Goal: Task Accomplishment & Management: Use online tool/utility

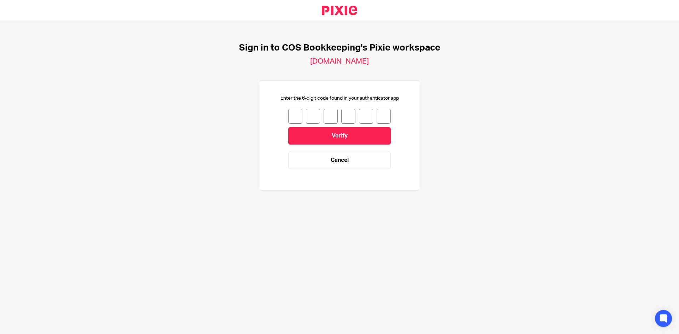
click at [290, 120] on input "number" at bounding box center [295, 116] width 14 height 15
type input "0"
type input "7"
type input "3"
type input "5"
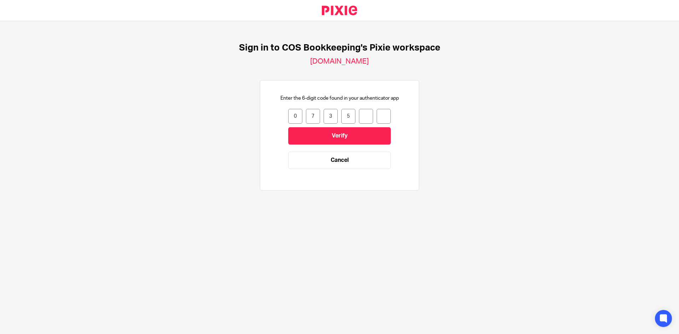
type input "7"
type input "0"
click at [297, 135] on input "Verify" at bounding box center [339, 135] width 103 height 17
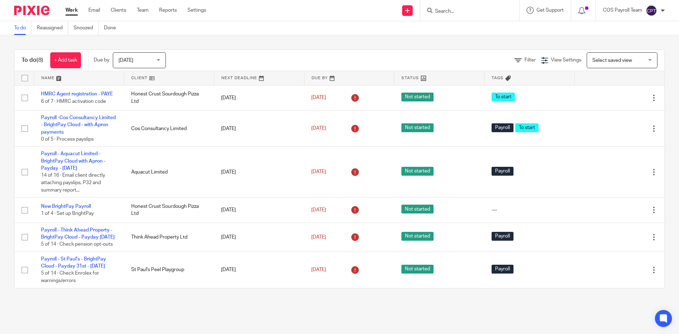
click at [156, 60] on span "Today" at bounding box center [136, 60] width 37 height 15
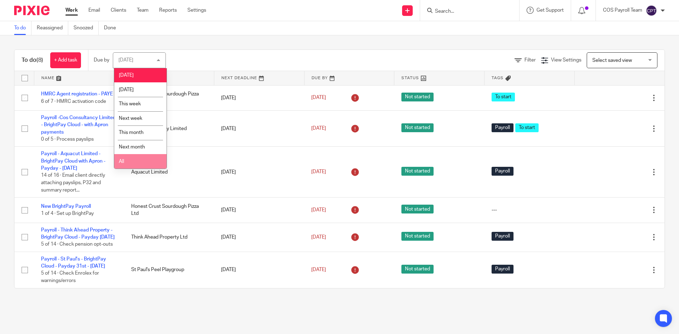
click at [135, 160] on li "All" at bounding box center [140, 161] width 52 height 14
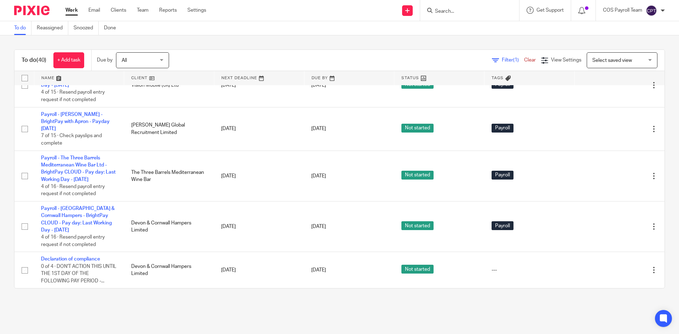
scroll to position [1551, 0]
click at [122, 10] on link "Clients" at bounding box center [119, 10] width 16 height 7
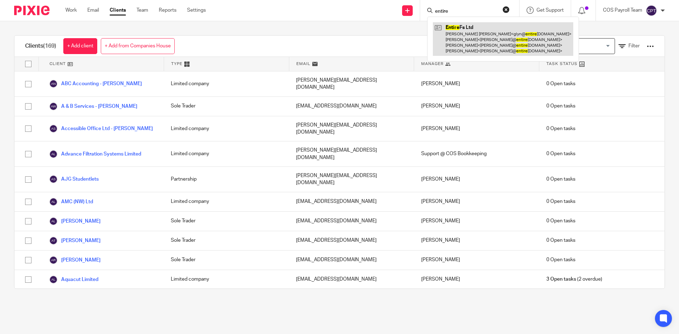
type input "entire"
click at [462, 32] on link at bounding box center [503, 39] width 140 height 34
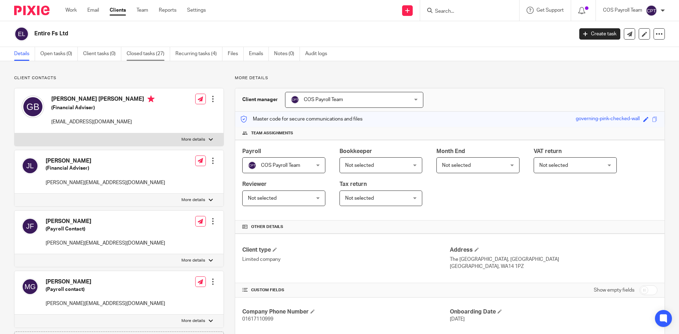
click at [152, 56] on link "Closed tasks (27)" at bounding box center [148, 54] width 43 height 14
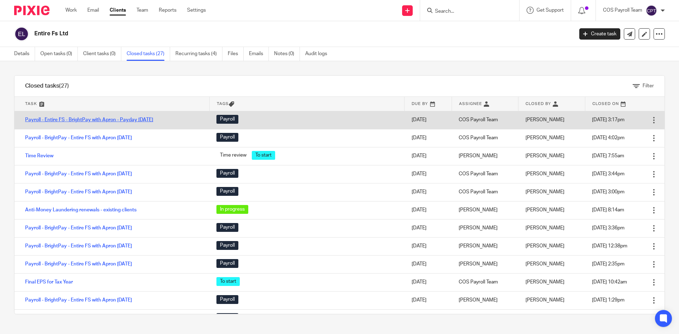
click at [115, 121] on link "Payroll - Entire FS - BrightPay with Apron - Payday 21st - September 2025" at bounding box center [89, 119] width 128 height 5
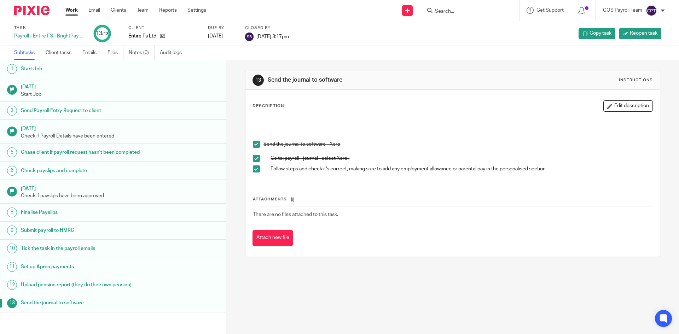
click at [115, 266] on h1 "Set up Apron payments" at bounding box center [87, 267] width 132 height 11
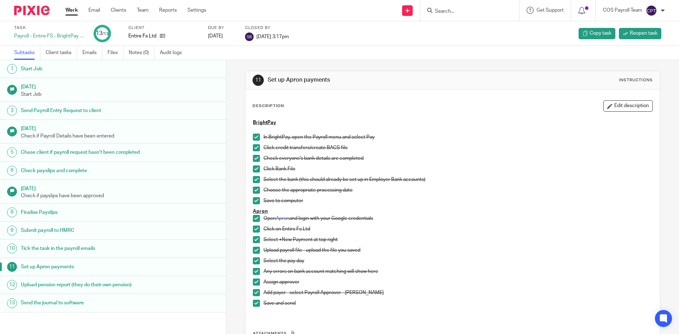
click at [123, 302] on h1 "Send the journal to software" at bounding box center [87, 303] width 132 height 11
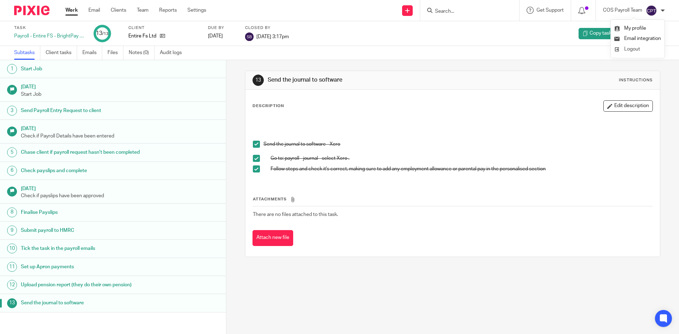
click at [635, 50] on span "Logout" at bounding box center [632, 49] width 16 height 5
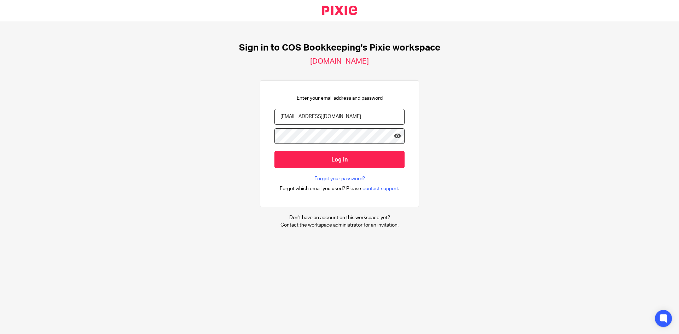
click at [333, 112] on input "[EMAIL_ADDRESS][DOMAIN_NAME]" at bounding box center [339, 117] width 130 height 16
type input "[PERSON_NAME][EMAIL_ADDRESS][PERSON_NAME][DOMAIN_NAME]"
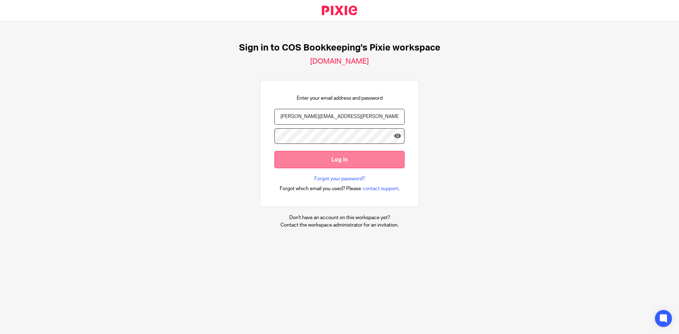
click at [341, 162] on input "Log in" at bounding box center [339, 159] width 130 height 17
